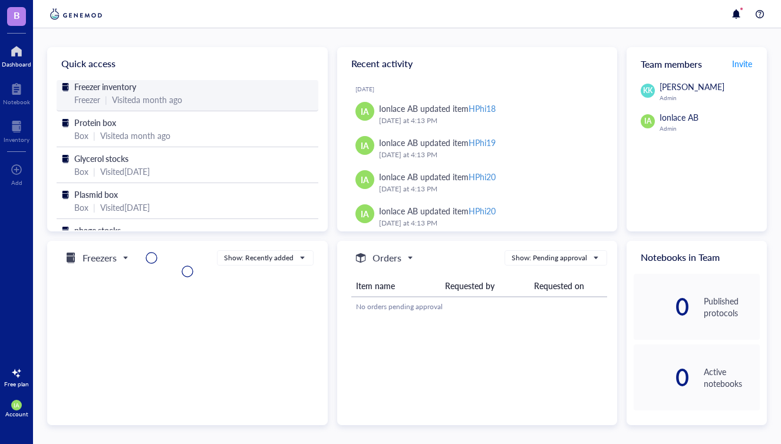
click at [96, 91] on span "Freezer inventory" at bounding box center [105, 87] width 62 height 12
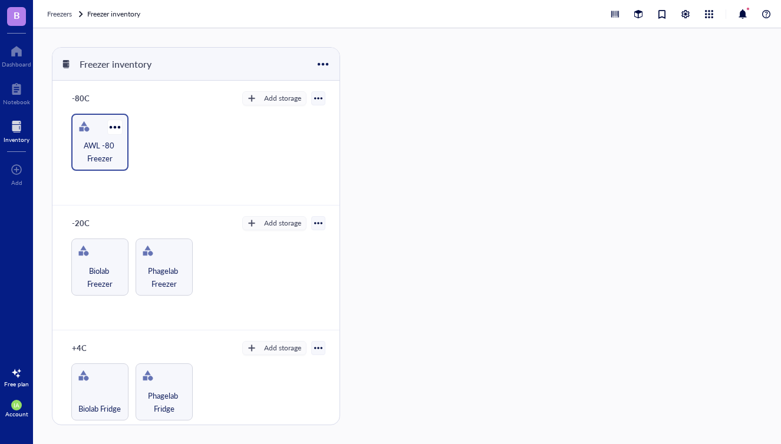
click at [105, 139] on span "AWL -80 Freezer" at bounding box center [99, 152] width 45 height 26
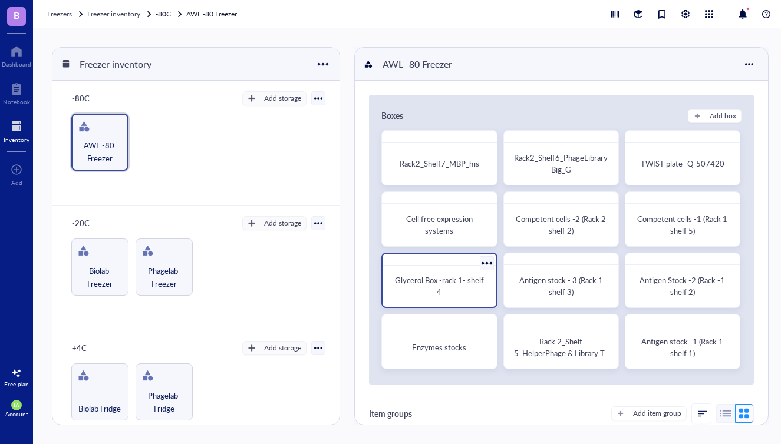
click at [453, 293] on div "Glycerol Box -rack 1- shelf 4" at bounding box center [439, 287] width 94 height 24
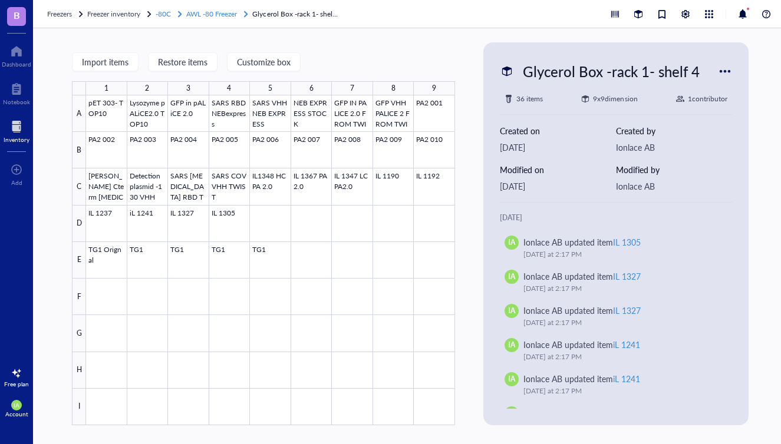
click at [222, 15] on span "AWL -80 Freezer" at bounding box center [211, 14] width 51 height 10
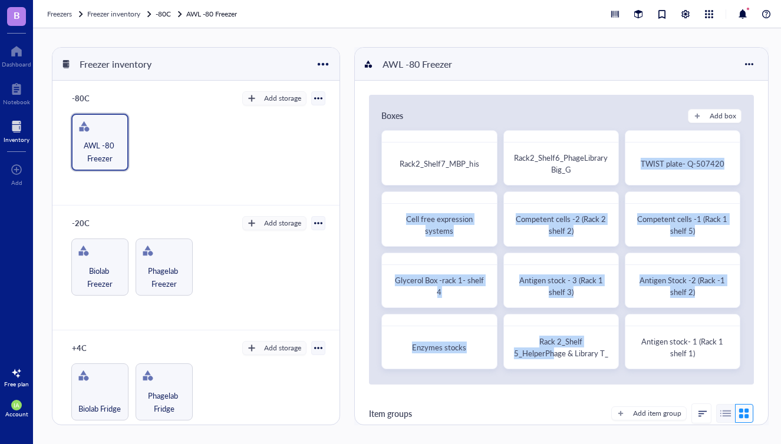
drag, startPoint x: 557, startPoint y: 348, endPoint x: 662, endPoint y: 190, distance: 189.9
click at [662, 190] on div "Rack2_Shelf7_MBP_his Rack2_Shelf6_PhageLibraryBig_G TWIST plate- Q-507420 Cell …" at bounding box center [561, 250] width 360 height 240
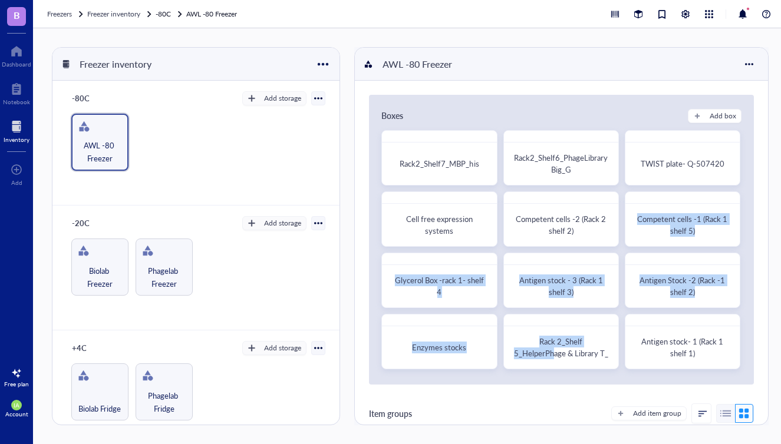
click at [596, 382] on div "Boxes Add box Rack2_Shelf7_MBP_his Rack2_Shelf6_PhageLibraryBig_G TWIST plate- …" at bounding box center [561, 240] width 385 height 290
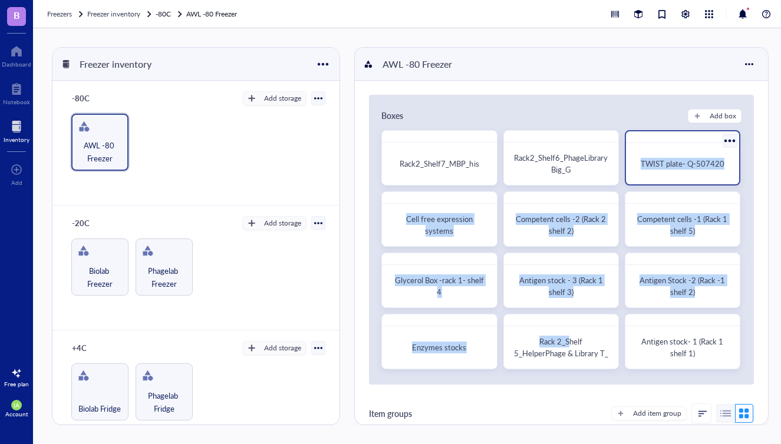
drag, startPoint x: 569, startPoint y: 347, endPoint x: 695, endPoint y: 147, distance: 236.3
click at [694, 147] on div "Rack2_Shelf7_MBP_his Rack2_Shelf6_PhageLibraryBig_G TWIST plate- Q-507420 Cell …" at bounding box center [561, 250] width 360 height 240
click at [620, 110] on div "Boxes Add box" at bounding box center [561, 116] width 360 height 14
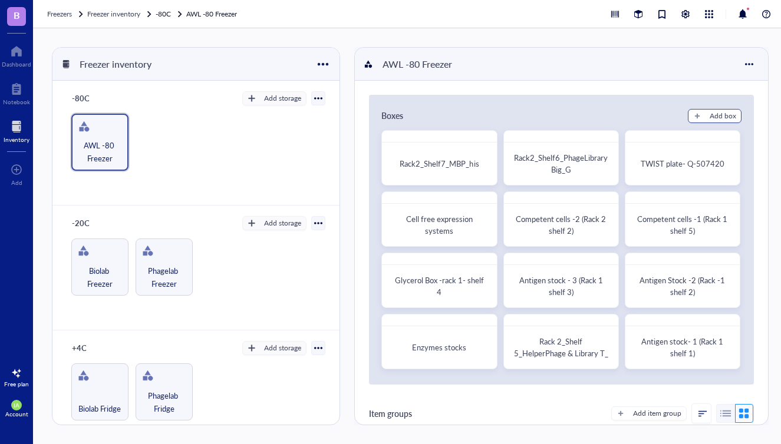
click at [710, 114] on div "Add box" at bounding box center [723, 116] width 27 height 11
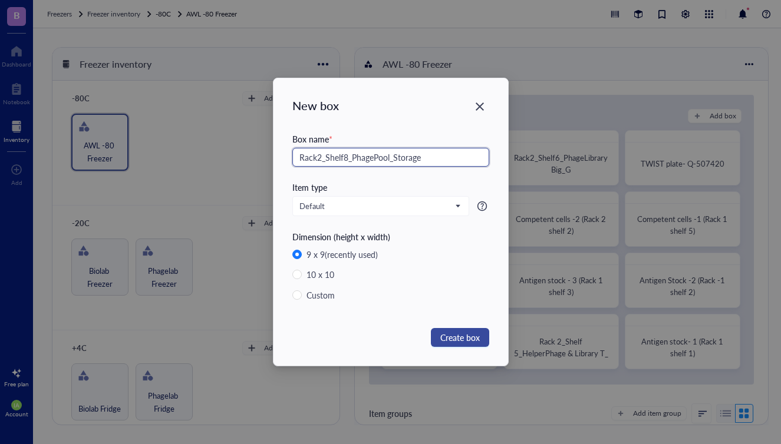
type input "Rack2_Shelf8_PhagePool_Storage"
click at [458, 334] on span "Create box" at bounding box center [459, 337] width 39 height 13
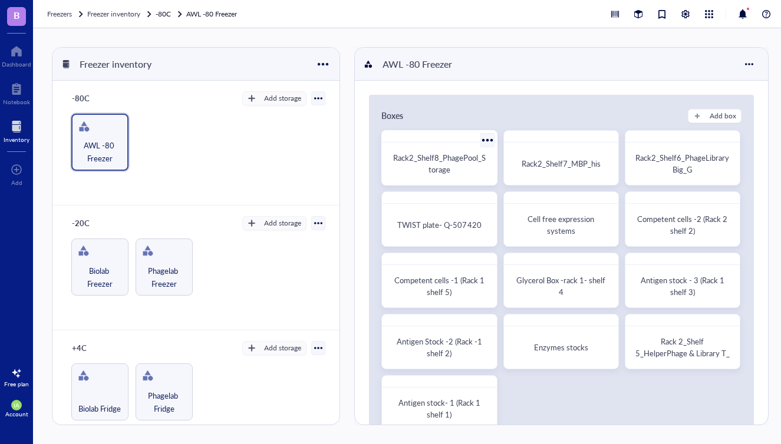
click at [428, 167] on span "Rack2_Shelf8_PhagePool_Storage" at bounding box center [439, 163] width 93 height 23
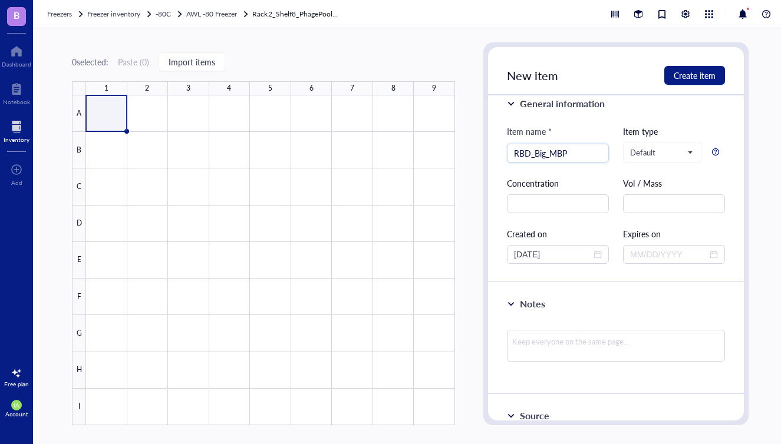
scroll to position [17, 0]
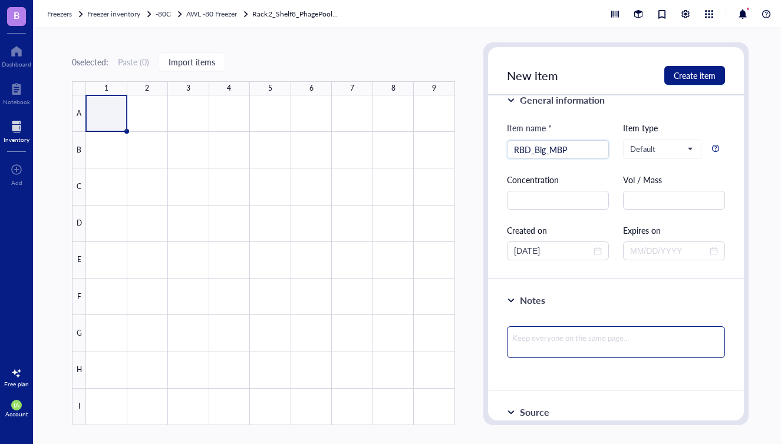
click at [531, 343] on textarea at bounding box center [616, 342] width 218 height 32
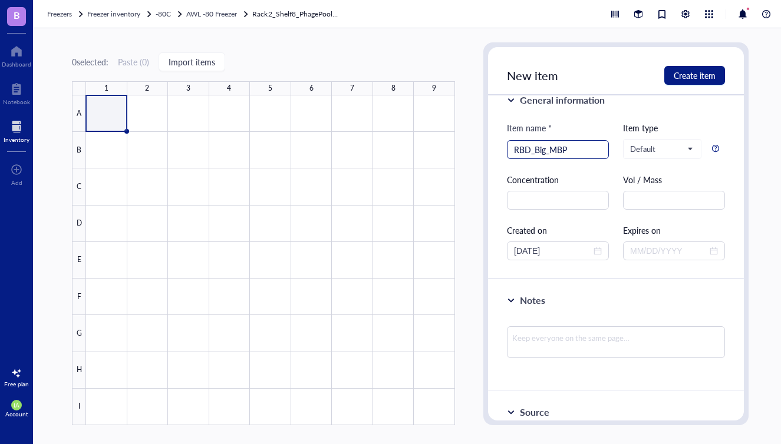
click at [573, 151] on input "RBD_Big_MBP" at bounding box center [558, 150] width 88 height 18
click at [549, 149] on input "RBD_Big_MBP" at bounding box center [558, 150] width 88 height 18
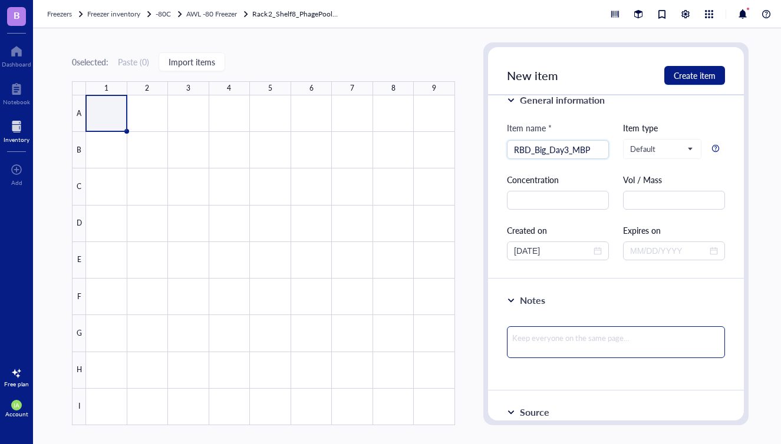
type input "RBD_Big_Day3_MBP"
click at [527, 341] on textarea at bounding box center [616, 342] width 218 height 32
type textarea "B"
type textarea "Bi"
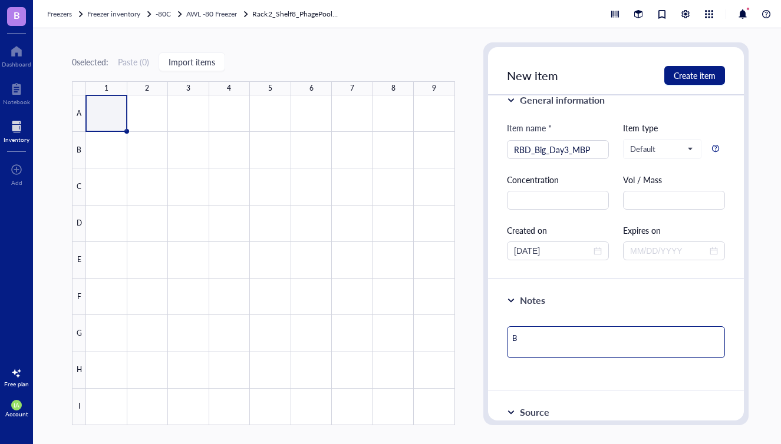
type textarea "Bi"
type textarea "Bio"
type textarea "Biop"
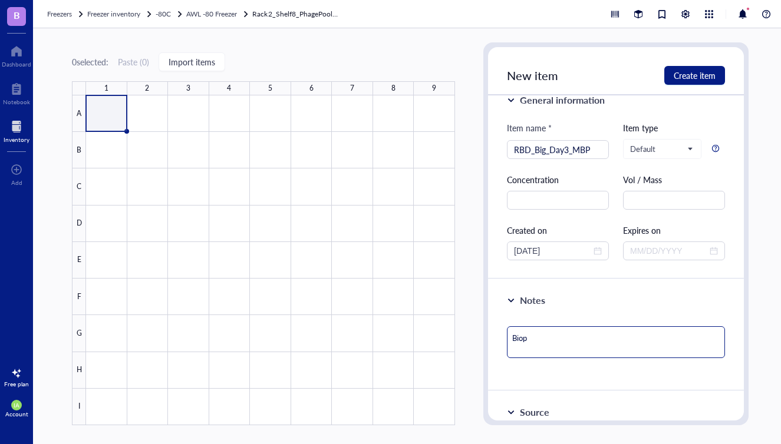
type textarea "Biopa"
type textarea "Biopan"
type textarea "Biopann"
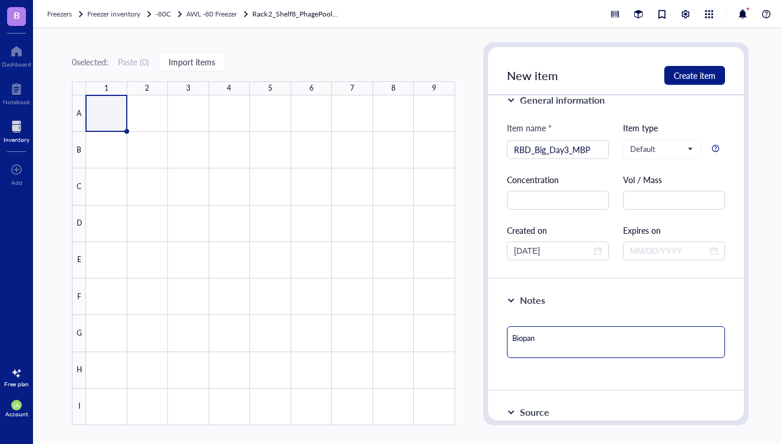
type textarea "Biopann"
type textarea "Biopanni"
type textarea "Biopannin"
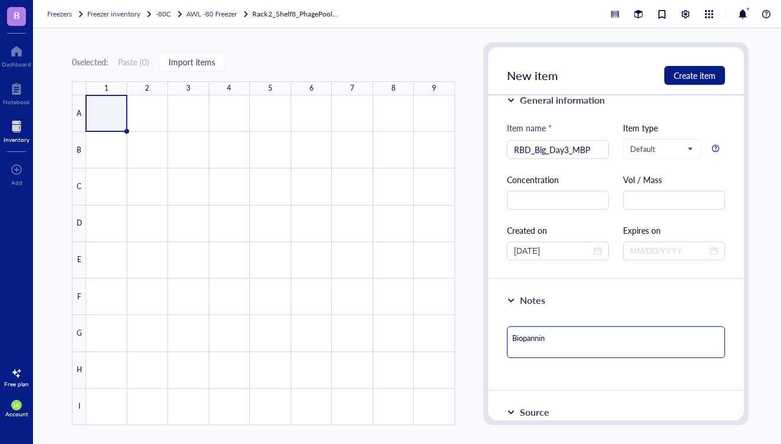
type textarea "Biopanning"
type textarea "Biopanning o"
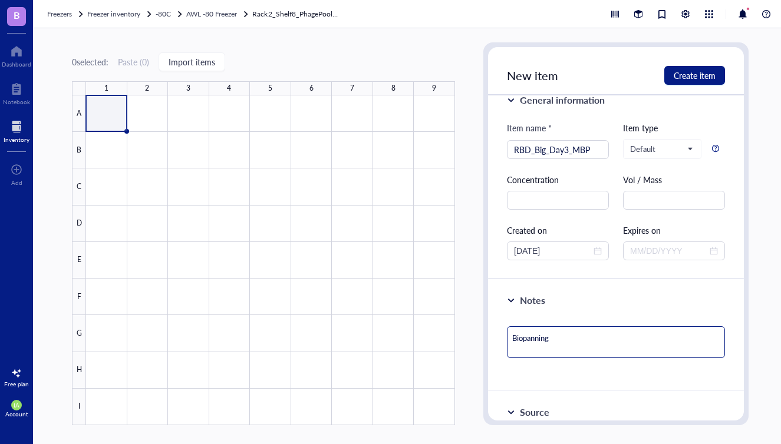
type textarea "Biopanning o"
type textarea "Biopanning on"
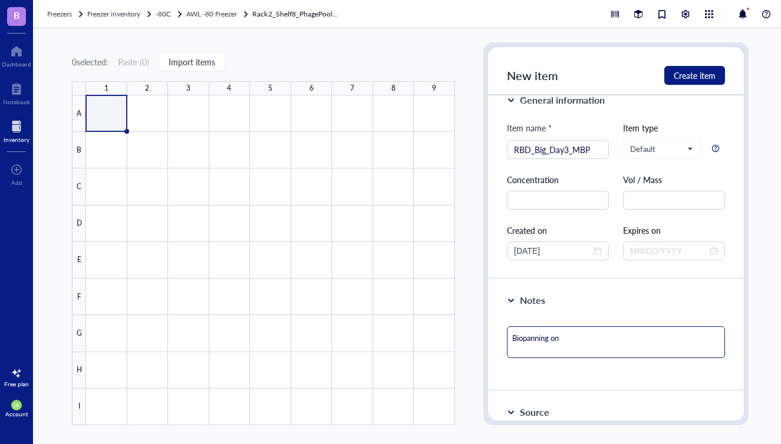
type textarea "Biopanning on R"
type textarea "Biopanning on RB"
type textarea "Biopanning on RBD"
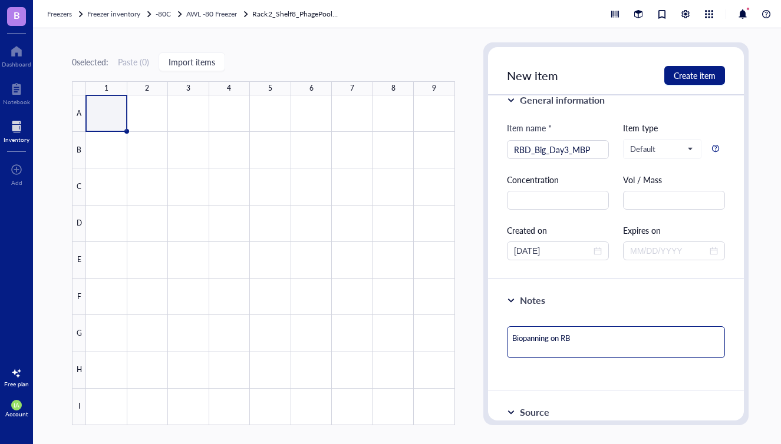
type textarea "Biopanning on RBD"
type textarea "Biopanning on RBD u"
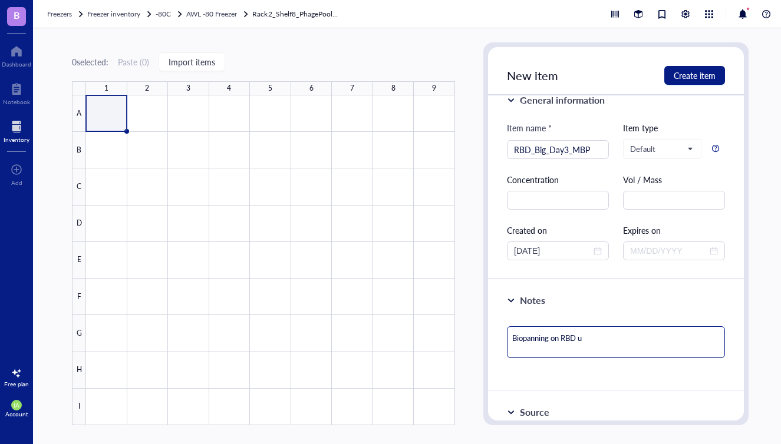
type textarea "Biopanning on RBD us"
type textarea "Biopanning on RBD usi"
type textarea "Biopanning on RBD usin"
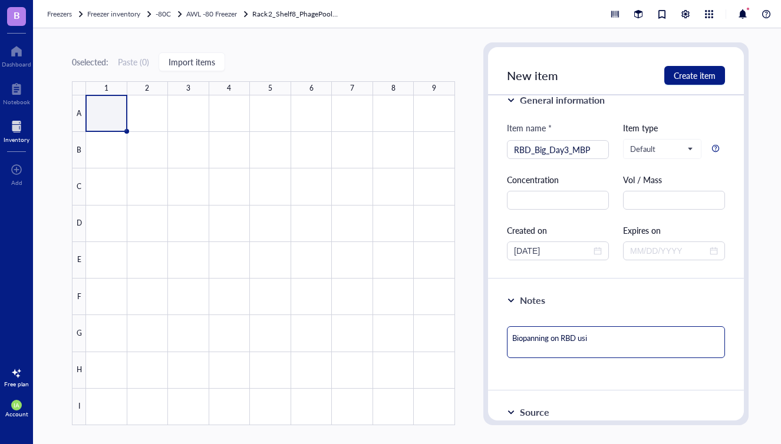
type textarea "Biopanning on RBD usin"
type textarea "Biopanning on RBD using"
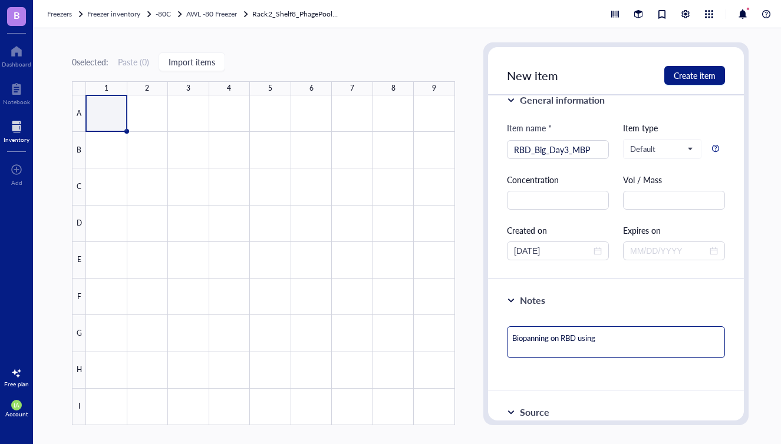
type textarea "Biopanning on RBD using M"
type textarea "Biopanning on RBD using MB"
type textarea "Biopanning on RBD using MBP"
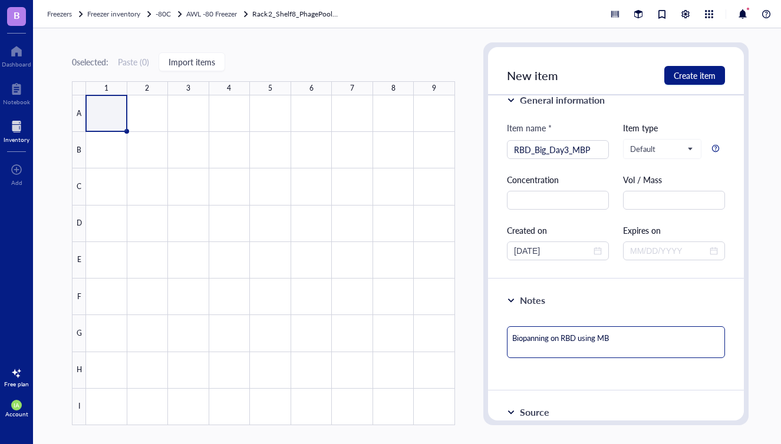
type textarea "Biopanning on RBD using MBP"
type textarea "Biopanning on RBD using MBP a"
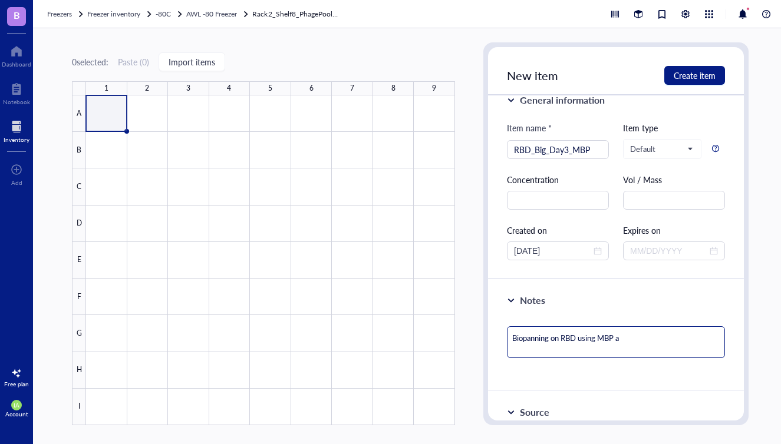
type textarea "Biopanning on RBD using MBP as"
type textarea "Biopanning on RBD using MBP as c"
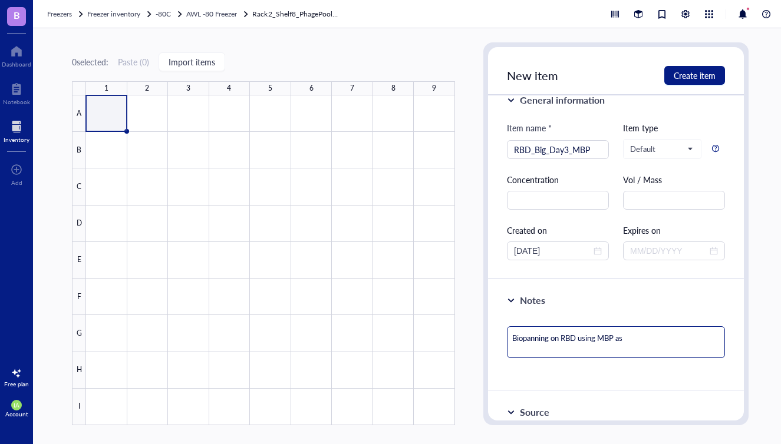
type textarea "Biopanning on RBD using MBP as c"
type textarea "Biopanning on RBD using MBP as co"
type textarea "Biopanning on RBD using MBP as con"
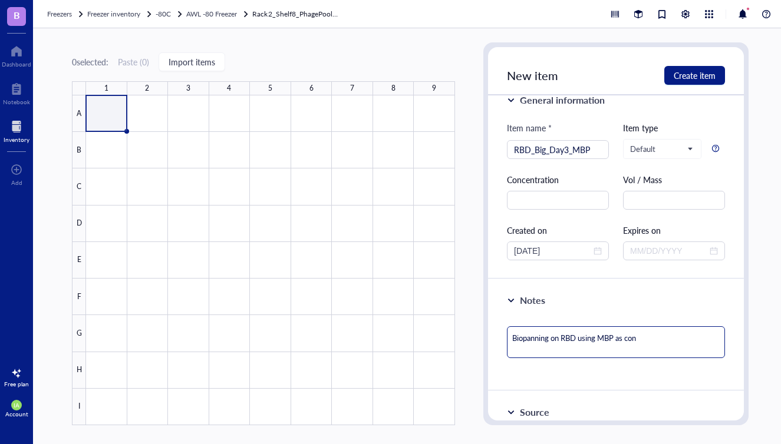
type textarea "Biopanning on RBD using MBP as cont"
type textarea "Biopanning on RBD using MBP as contr"
type textarea "Biopanning on RBD using MBP as contro"
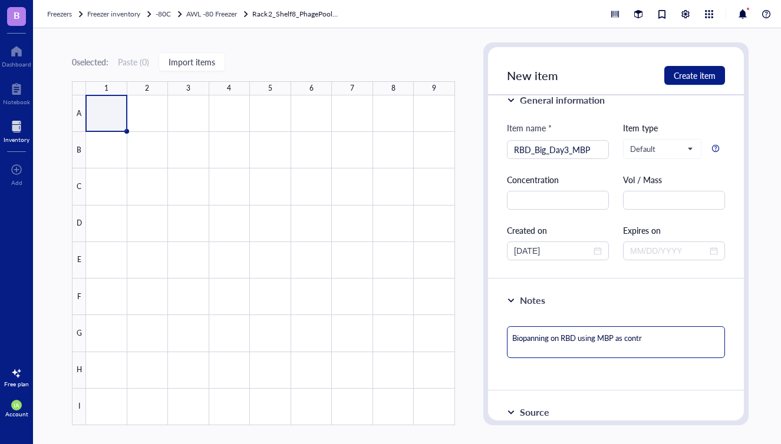
type textarea "Biopanning on RBD using MBP as contro"
type textarea "Biopanning on RBD using MBP as control"
click at [513, 340] on textarea "Biopanning on RBD using MBP as control" at bounding box center [616, 342] width 218 height 32
type textarea "DBiopanning on RBD using MBP as control"
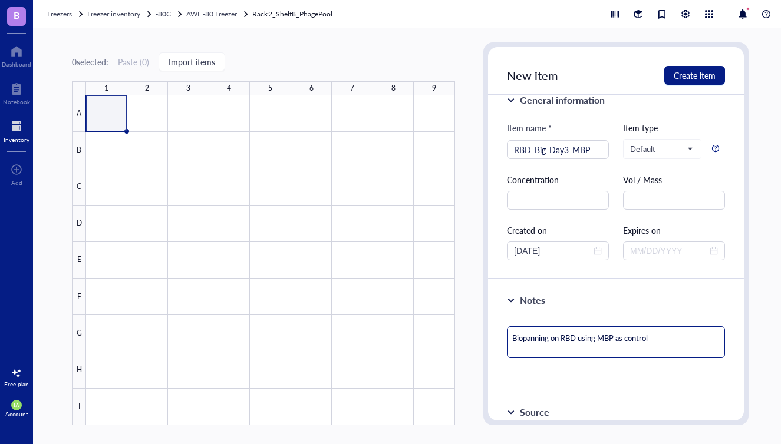
type textarea "DBiopanning on RBD using MBP as control"
type textarea "DaBiopanning on RBD using MBP as control"
type textarea "DayBiopanning on RBD using MBP as control"
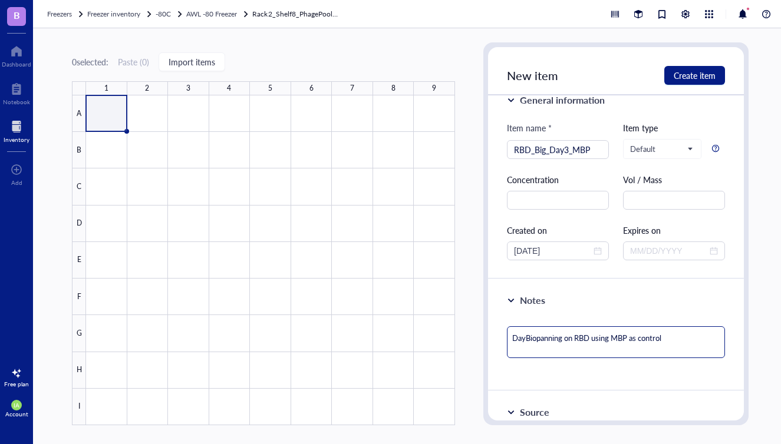
type textarea "Day Biopanning on RBD using MBP as control"
type textarea "Day 3Biopanning on RBD using MBP as control"
type textarea "Day 3 Biopanning on RBD using MBP as control"
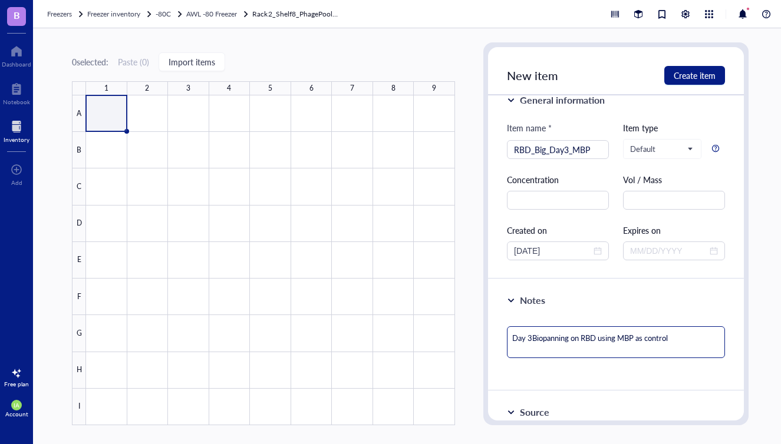
type textarea "Day 3 Biopanning on RBD using MBP as control"
type textarea "Day 3 PBiopanning on RBD using MBP as control"
type textarea "Day 3 PhBiopanning on RBD using MBP as control"
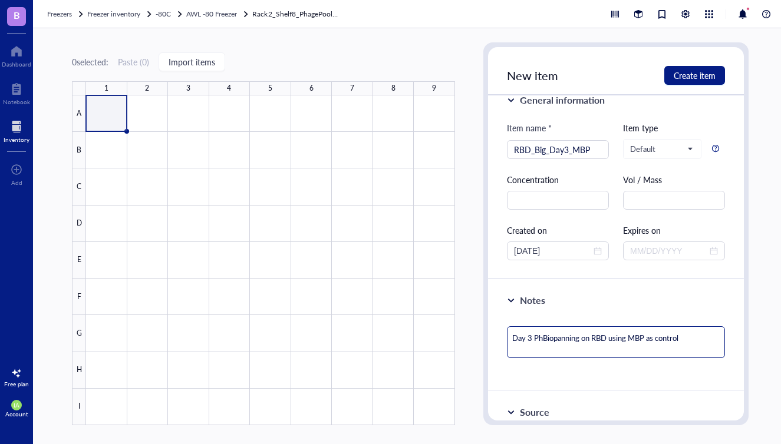
type textarea "Day 3 PhaBiopanning on RBD using MBP as control"
type textarea "Day 3 PhagBiopanning on RBD using MBP as control"
type textarea "Day 3 PhageBiopanning on RBD using MBP as control"
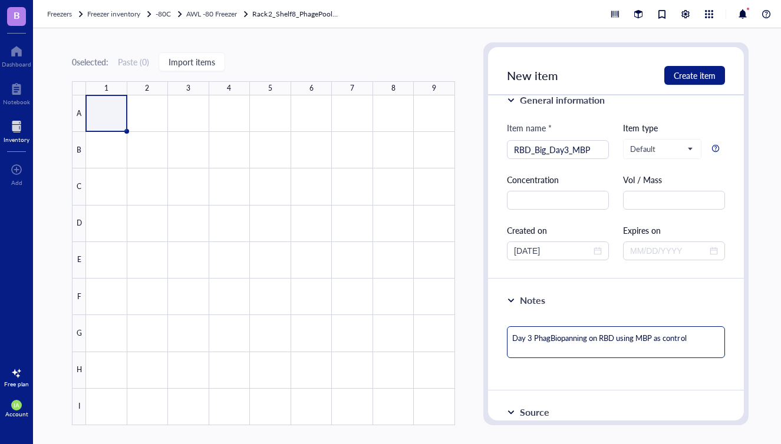
type textarea "Day 3 PhageBiopanning on RBD using MBP as control"
type textarea "Day 3 Phage Biopanning on RBD using MBP as control"
type textarea "Day 3 Phage PBiopanning on RBD using MBP as control"
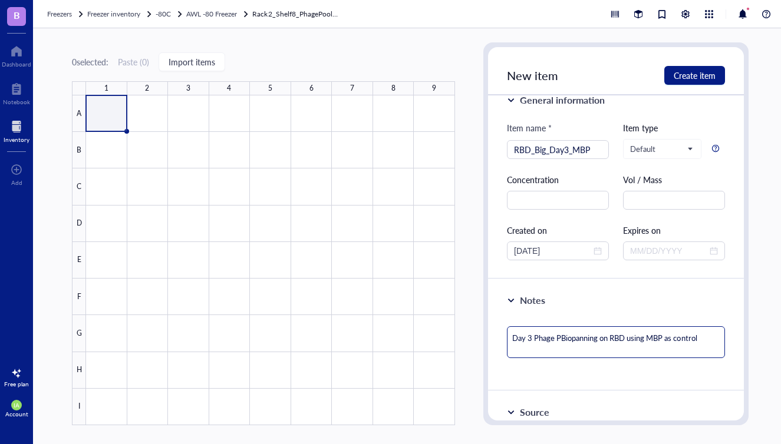
type textarea "Day 3 Phage PoBiopanning on RBD using MBP as control"
type textarea "Day 3 Phage PooBiopanning on RBD using MBP as control"
type textarea "Day 3 Phage PoolBiopanning on RBD using MBP as control"
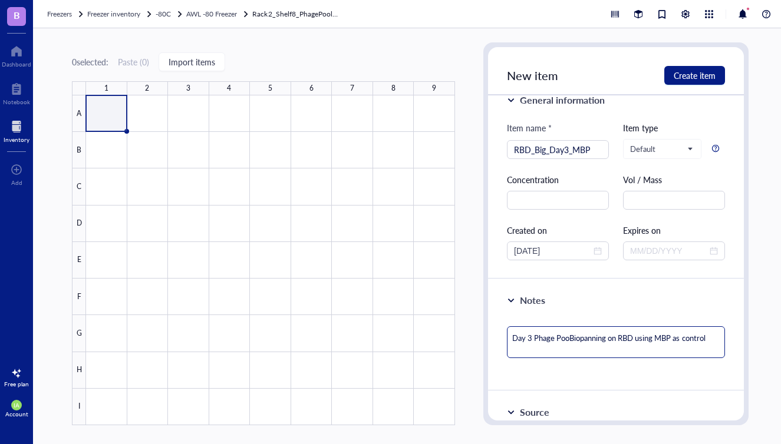
type textarea "Day 3 Phage PoolBiopanning on RBD using MBP as control"
type textarea "Day 3 Phage Pool Biopanning on RBD using MBP as control"
type textarea "Day 3 Phage Pool oBiopanning on RBD using MBP as control"
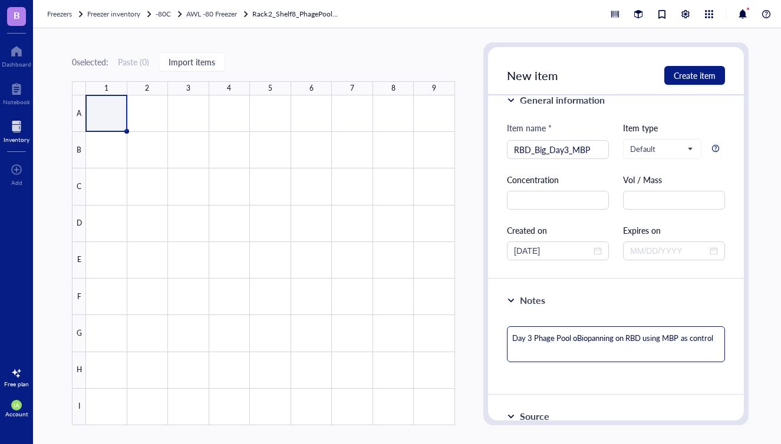
type textarea "Day 3 Phage Pool ofBiopanning on RBD using MBP as control"
type textarea "Day 3 Phage Pool of Biopanning on RBD using MBP as control"
click at [547, 351] on textarea "Day 3 Phage Pool of Biopanning on RBD using MBP as control" at bounding box center [616, 344] width 218 height 36
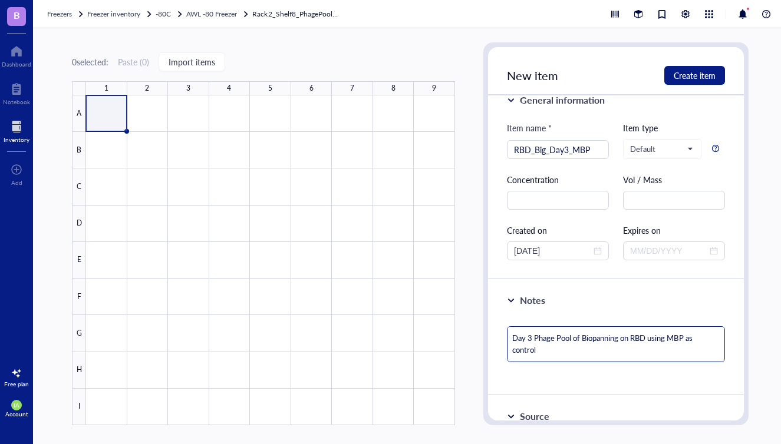
type textarea "Day 3 Phage Pool of Biopanning on RBD using MBP as control."
type textarea "Day 3 Phage Pool of Biopanning on RBD using MBP as control. S"
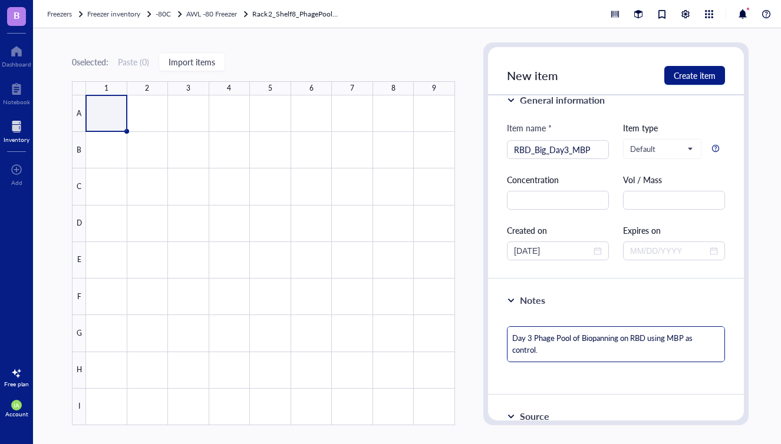
type textarea "Day 3 Phage Pool of Biopanning on RBD using MBP as control. S"
type textarea "Day 3 Phage Pool of Biopanning on RBD using MBP as control. St"
type textarea "Day 3 Phage Pool of Biopanning on RBD using MBP as control. Sti"
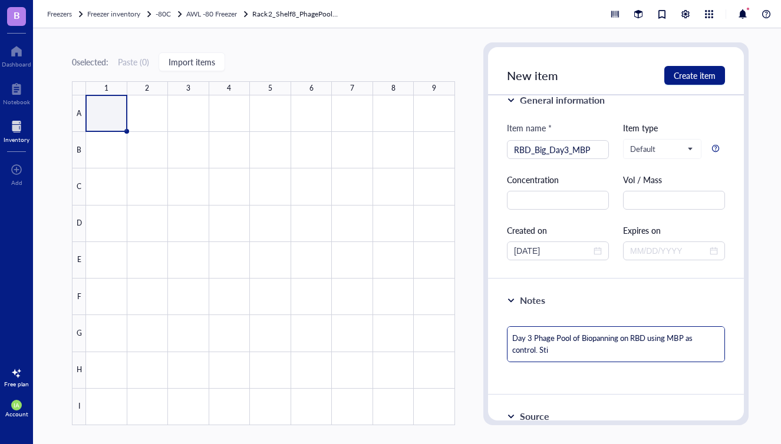
type textarea "Day 3 Phage Pool of Biopanning on RBD using MBP as control. St"
type textarea "Day 3 Phage Pool of Biopanning on RBD using MBP as control. Sto"
type textarea "Day 3 Phage Pool of Biopanning on RBD using MBP as control. Stor"
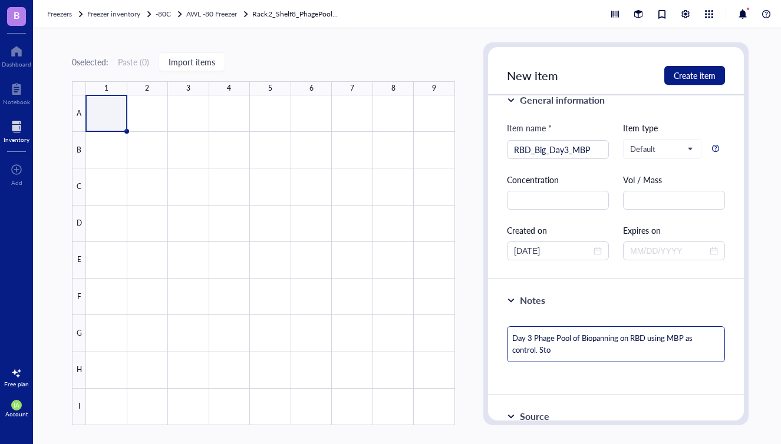
type textarea "Day 3 Phage Pool of Biopanning on RBD using MBP as control. Stor"
type textarea "Day 3 Phage Pool of Biopanning on RBD using MBP as control. Store"
type textarea "Day 3 Phage Pool of Biopanning on RBD using MBP as control. Stored"
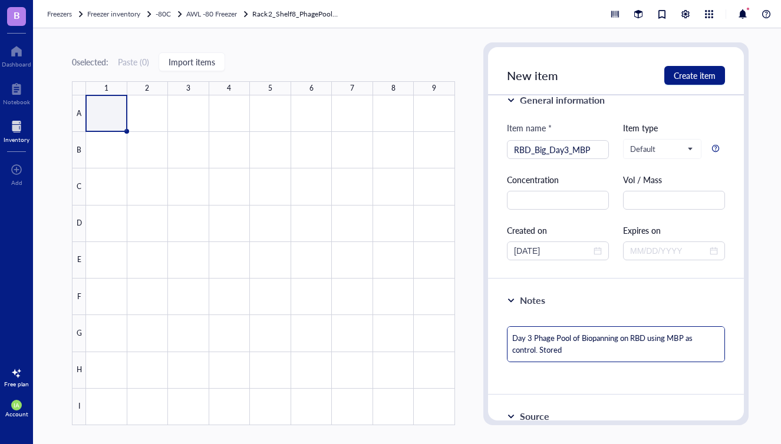
type textarea "Day 3 Phage Pool of Biopanning on RBD using MBP as control. Stored"
type textarea "Day 3 Phage Pool of Biopanning on RBD using MBP as control. Stored w"
type textarea "Day 3 Phage Pool of Biopanning on RBD using MBP as control. Stored wi"
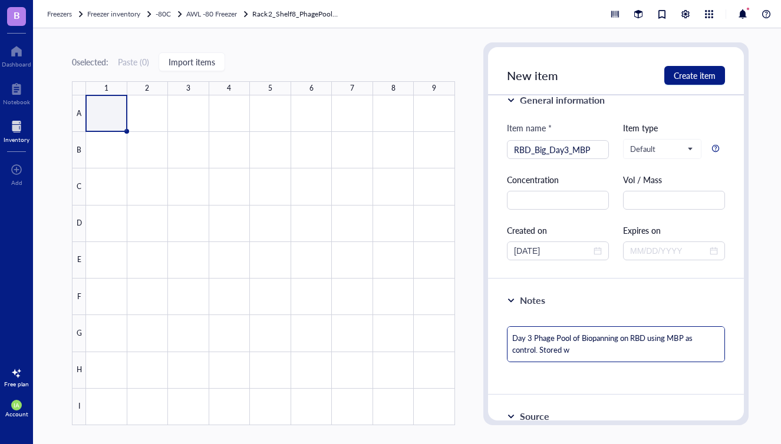
type textarea "Day 3 Phage Pool of Biopanning on RBD using MBP as control. Stored wi"
type textarea "Day 3 Phage Pool of Biopanning on RBD using MBP as control. Stored wit"
type textarea "Day 3 Phage Pool of Biopanning on RBD using MBP as control. Stored with"
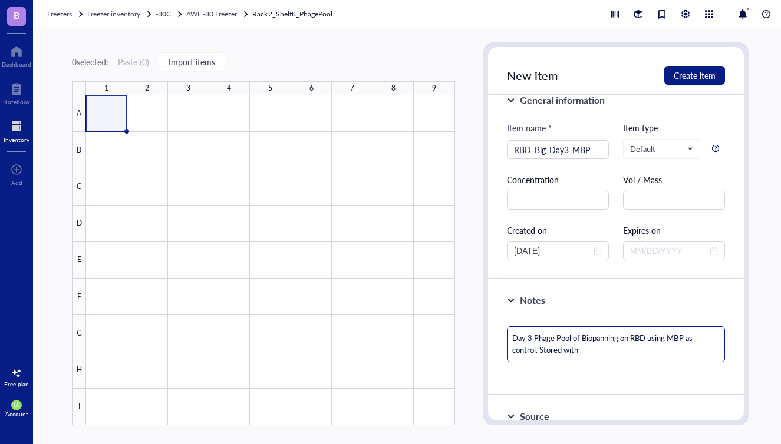
type textarea "Day 3 Phage Pool of Biopanning on RBD using MBP as control. Stored with"
type textarea "Day 3 Phage Pool of Biopanning on RBD using MBP as control. Stored with 1"
type textarea "Day 3 Phage Pool of Biopanning on RBD using MBP as control. Stored with 10"
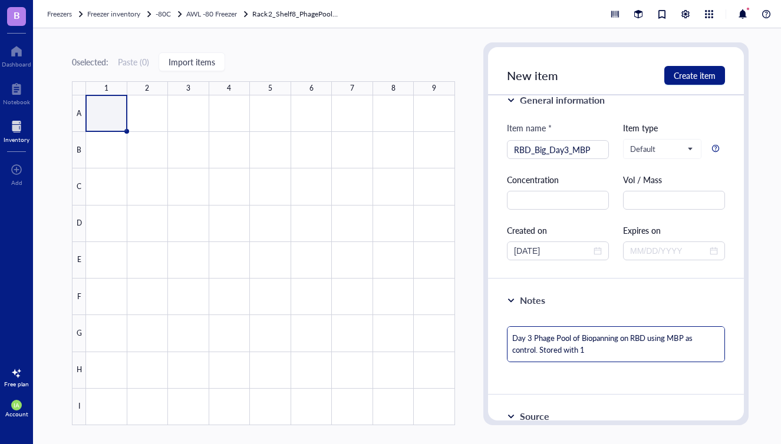
type textarea "Day 3 Phage Pool of Biopanning on RBD using MBP as control. Stored with 10"
type textarea "Day 3 Phage Pool of Biopanning on RBD using MBP as control. Stored with 10 %"
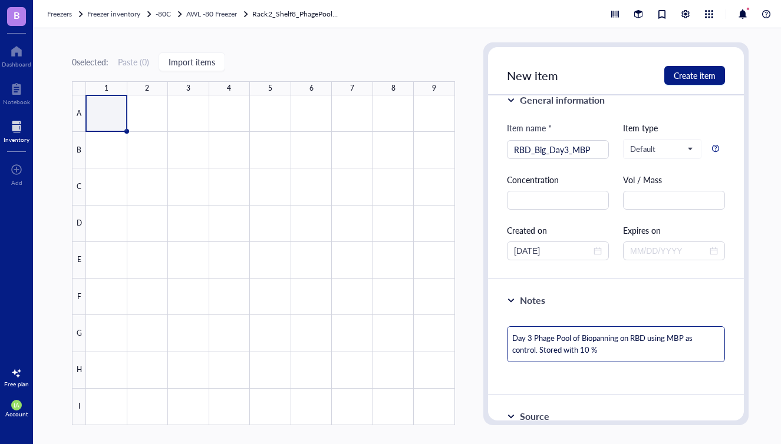
type textarea "Day 3 Phage Pool of Biopanning on RBD using MBP as control. Stored with 10 %"
type textarea "Day 3 Phage Pool of Biopanning on RBD using MBP as control. Stored with 10 % G"
type textarea "Day 3 Phage Pool of Biopanning on RBD using MBP as control. Stored with 10 % Gl"
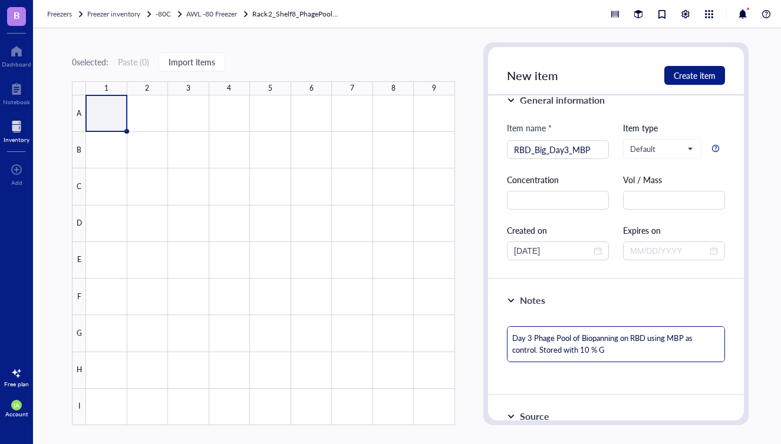
type textarea "Day 3 Phage Pool of Biopanning on RBD using MBP as control. Stored with 10 % Gl"
type textarea "Day 3 Phage Pool of Biopanning on RBD using MBP as control. Stored with 10 % Gly"
type textarea "Day 3 Phage Pool of Biopanning on RBD using MBP as control. Stored with 10 % Gl…"
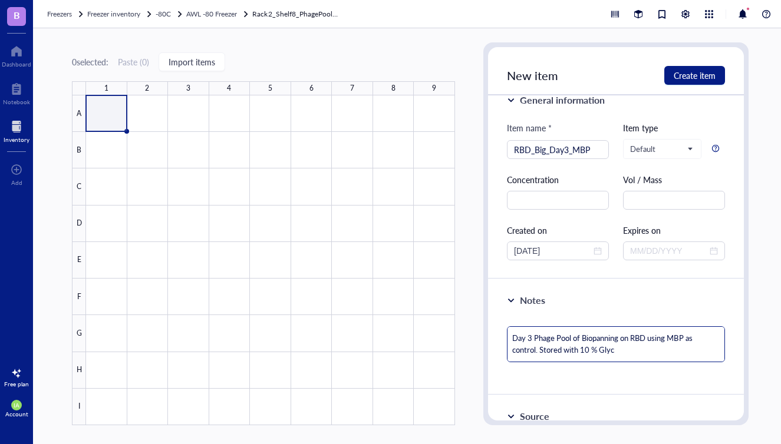
type textarea "Day 3 Phage Pool of Biopanning on RBD using MBP as control. Stored with 10 % Gl…"
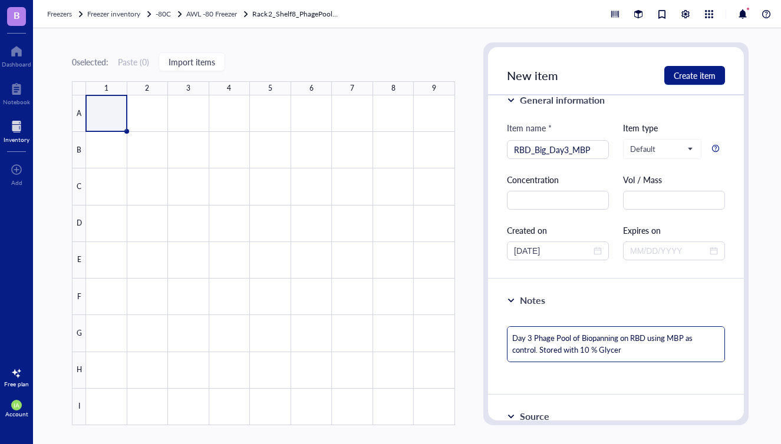
type textarea "Day 3 Phage Pool of Biopanning on RBD using MBP as control. Stored with 10 % Gl…"
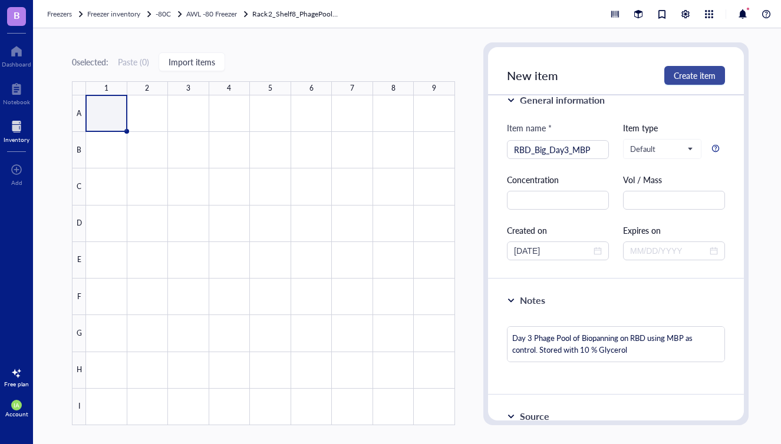
click at [703, 77] on span "Create item" at bounding box center [695, 75] width 42 height 9
type textarea "Keep everyone on the same page…"
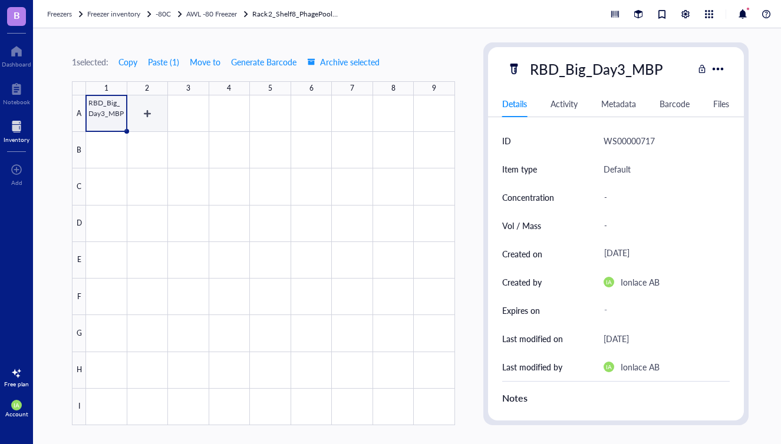
click at [148, 118] on div at bounding box center [270, 260] width 369 height 330
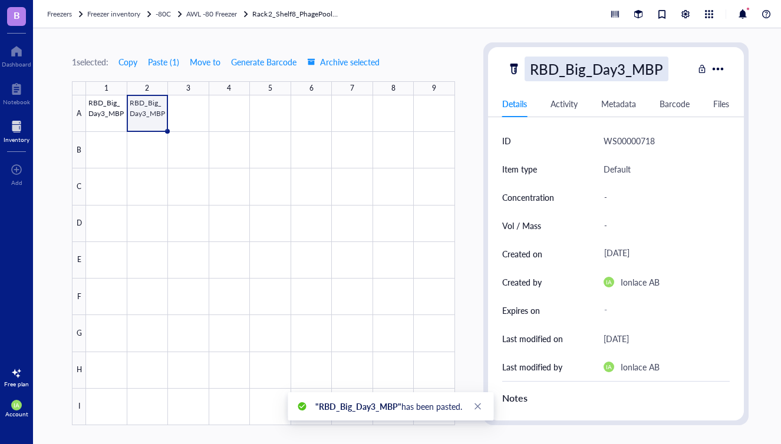
click at [568, 68] on div "RBD_Big_Day3_MBP" at bounding box center [597, 69] width 144 height 25
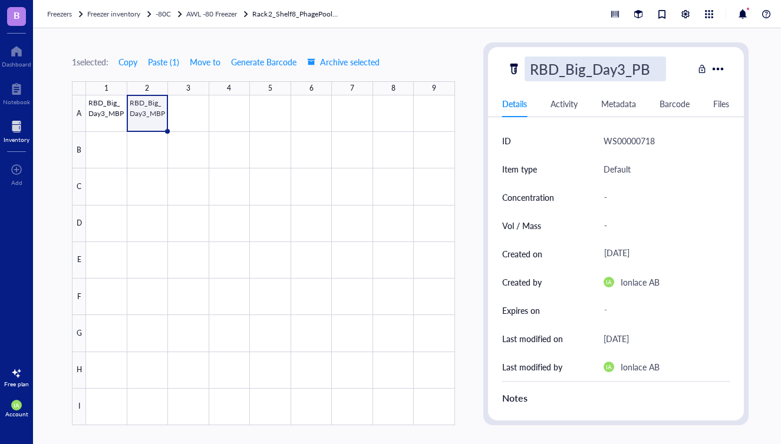
type input "RBD_Big_Day3_PBS"
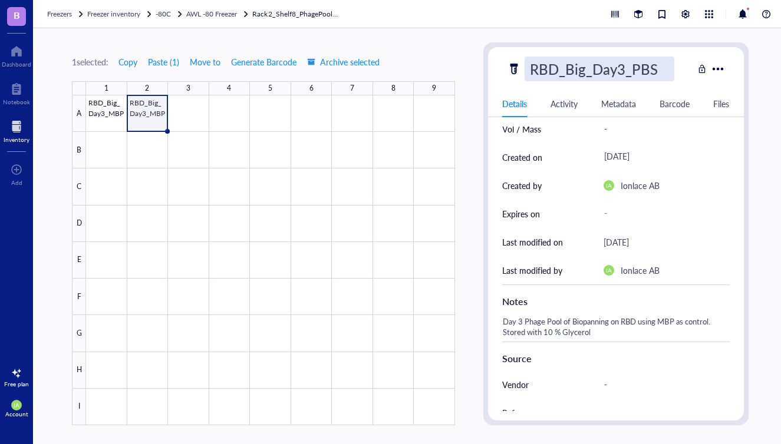
scroll to position [103, 0]
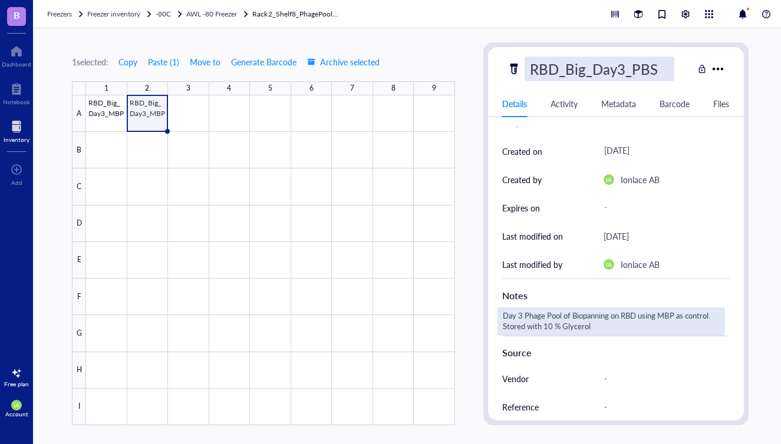
click at [592, 331] on div "Day 3 Phage Pool of Biopanning on RBD using MBP as control. Stored with 10 % Gl…" at bounding box center [610, 322] width 227 height 28
click at [674, 315] on div "Day 3 Phage Pool of Biopanning on RBD using MBP as control. Stored with 10 % Gl…" at bounding box center [610, 322] width 227 height 28
click at [676, 312] on textarea "Day 3 Phage Pool of Biopanning on RBD using MBP as control. Stored with 10 % Gl…" at bounding box center [611, 322] width 226 height 26
type textarea "Day 3 Phage Pool of Biopanning on RBD using PBS as control. Stored with 10 % Gl…"
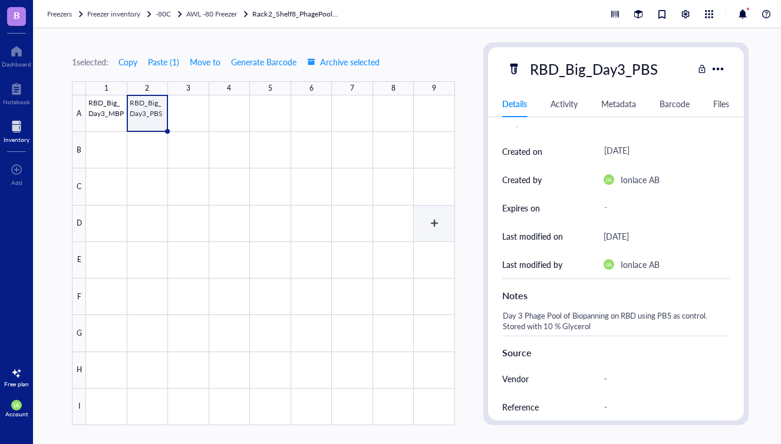
scroll to position [0, 0]
click at [212, 169] on div at bounding box center [270, 260] width 369 height 330
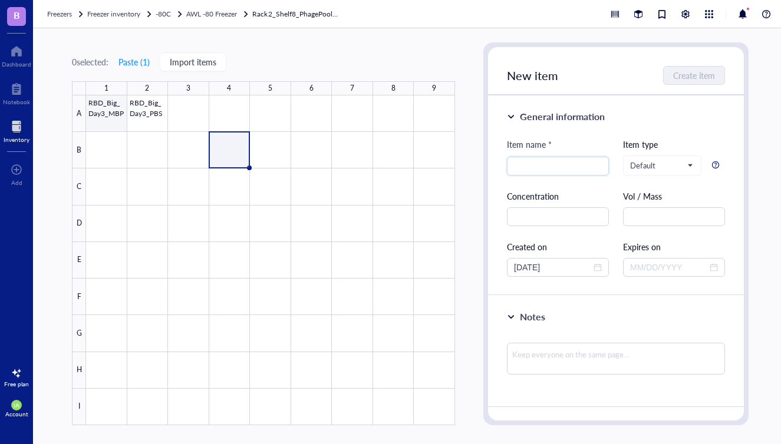
click at [104, 119] on div at bounding box center [270, 260] width 369 height 330
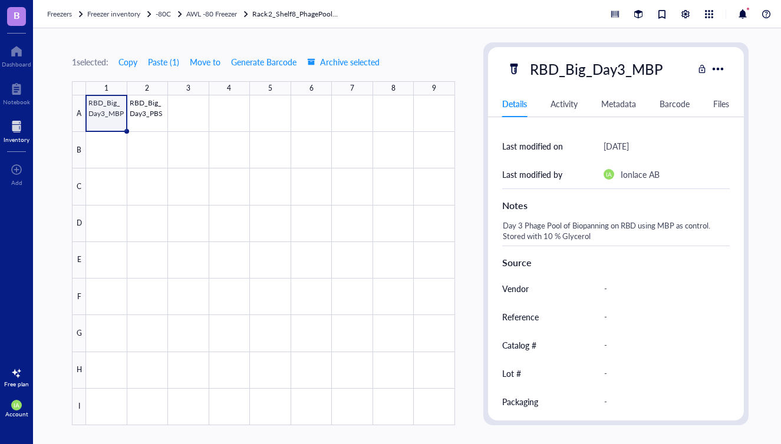
scroll to position [216, 0]
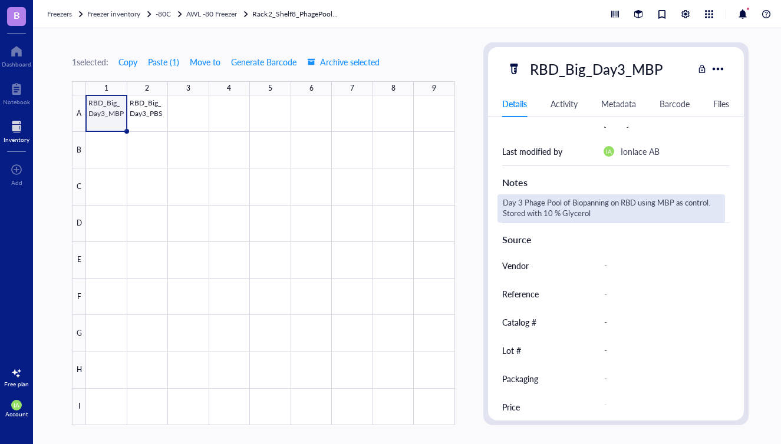
click at [591, 203] on div "Day 3 Phage Pool of Biopanning on RBD using MBP as control. Stored with 10 % Gl…" at bounding box center [610, 208] width 227 height 28
click at [525, 203] on textarea "Day 3 Phage Pool of Biopanning on RBD using MBP as control. Stored with 10 % Gl…" at bounding box center [611, 209] width 226 height 26
type textarea "Day 3 Enriched Phage Pool of Biopanning on RBD using MBP as control. Stored wit…"
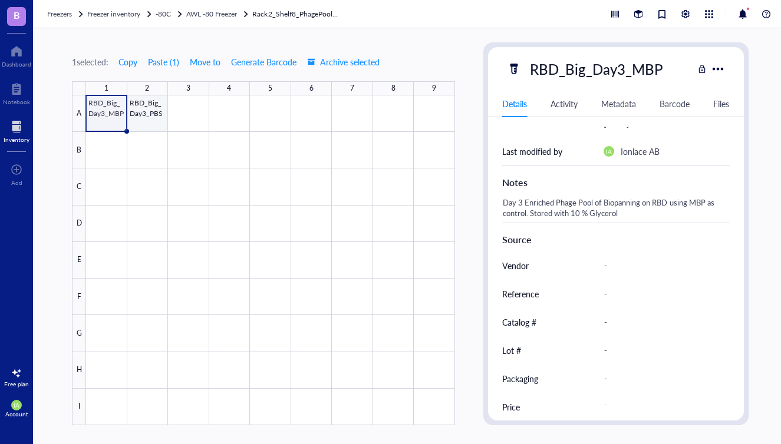
click at [148, 126] on div at bounding box center [270, 260] width 369 height 330
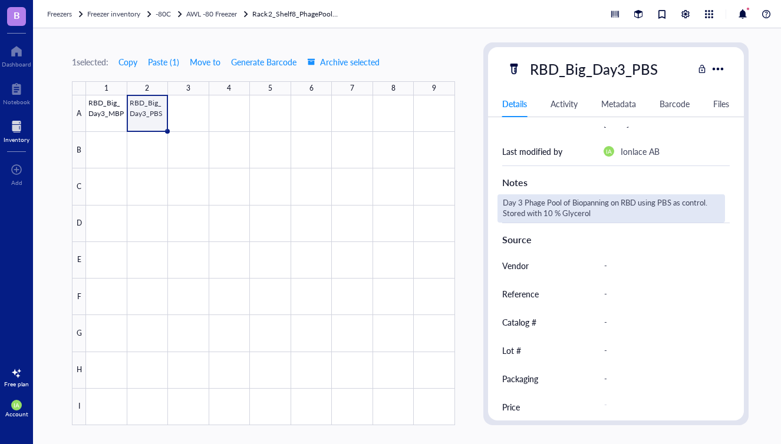
click at [560, 199] on div "Day 3 Phage Pool of Biopanning on RBD using PBS as control. Stored with 10 % Gl…" at bounding box center [610, 208] width 227 height 28
click at [527, 207] on textarea "Day 3 Phage Pool of Biopanning on RBD using PBS as control. Stored with 10 % Gl…" at bounding box center [611, 209] width 226 height 26
type textarea "Day 3 Enriched Phage Pool of Biopanning on RBD using PBS as control. Stored wit…"
